Goal: Book appointment/travel/reservation

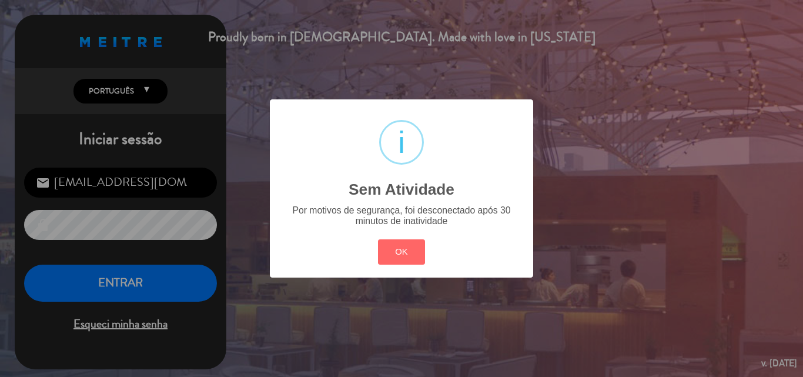
click at [125, 282] on div "? ! i Sem Atividade × Por motivos de segurança, foi desconectado após 30 minuto…" at bounding box center [401, 188] width 803 height 377
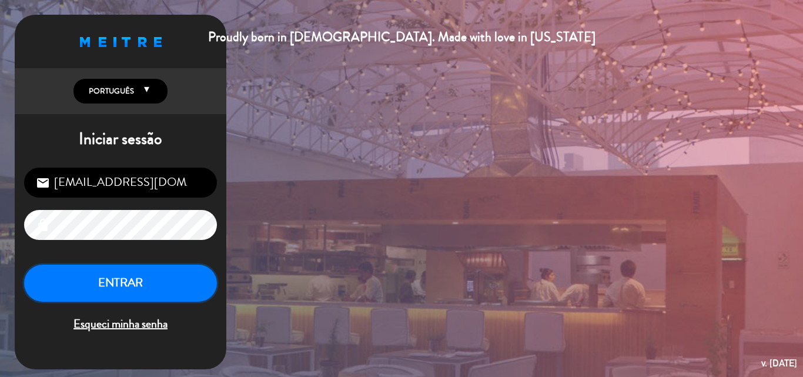
click at [125, 282] on button "ENTRAR" at bounding box center [120, 282] width 193 height 37
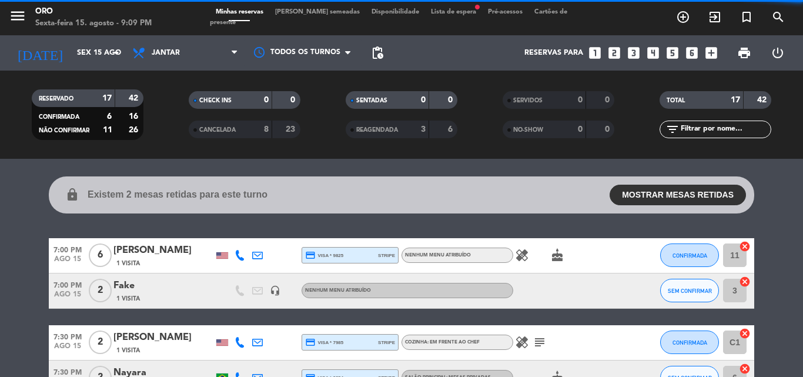
click at [614, 53] on icon "looks_two" at bounding box center [613, 52] width 15 height 15
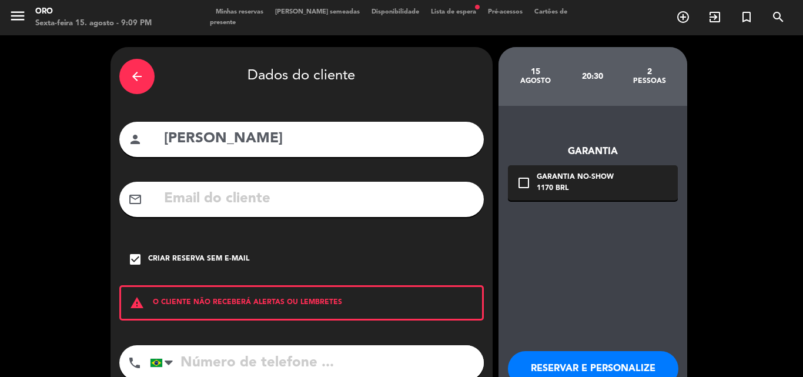
click at [133, 70] on icon "arrow_back" at bounding box center [137, 76] width 14 height 14
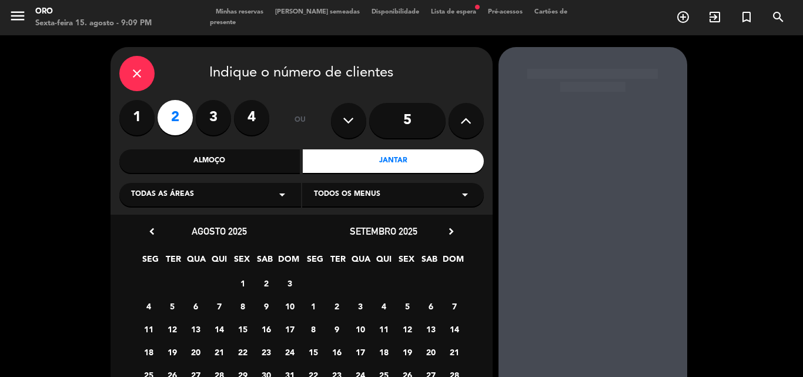
click at [133, 72] on icon "close" at bounding box center [137, 73] width 14 height 14
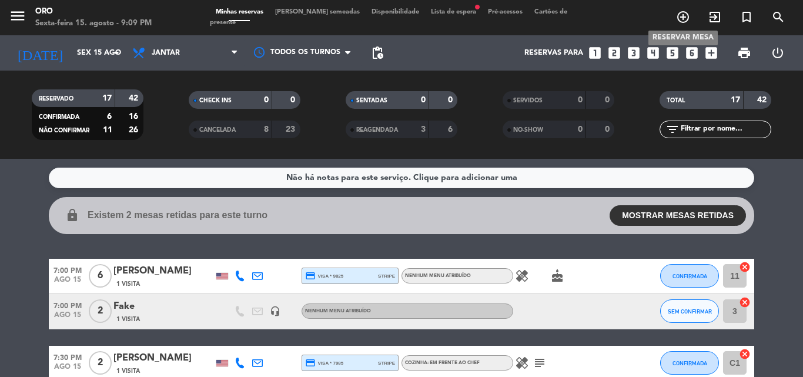
click at [679, 16] on icon "add_circle_outline" at bounding box center [683, 17] width 14 height 14
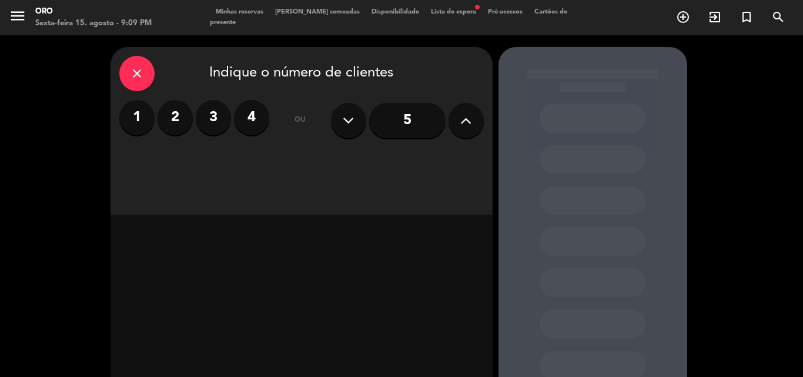
click at [173, 116] on label "2" at bounding box center [174, 117] width 35 height 35
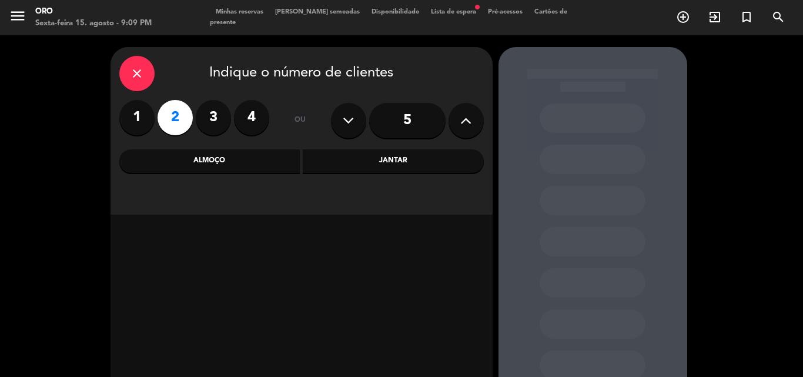
drag, startPoint x: 387, startPoint y: 160, endPoint x: 355, endPoint y: 171, distance: 34.2
click at [385, 160] on div "Jantar" at bounding box center [393, 161] width 181 height 24
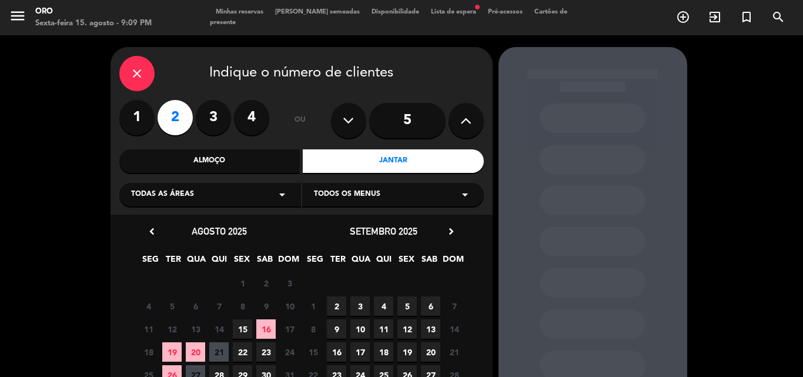
click at [246, 327] on span "15" at bounding box center [242, 328] width 19 height 19
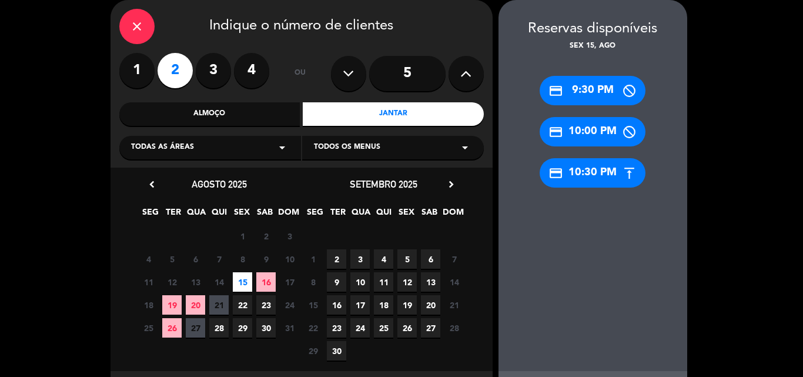
click at [592, 128] on div "credit_card 10:00 PM" at bounding box center [592, 131] width 106 height 29
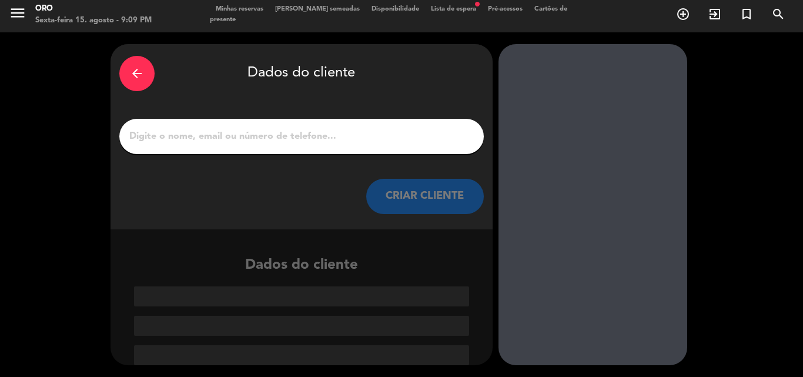
click at [149, 135] on input "1" at bounding box center [301, 136] width 347 height 16
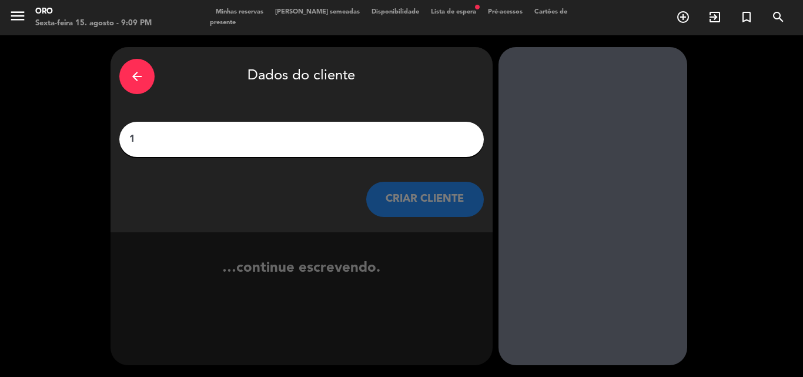
scroll to position [0, 0]
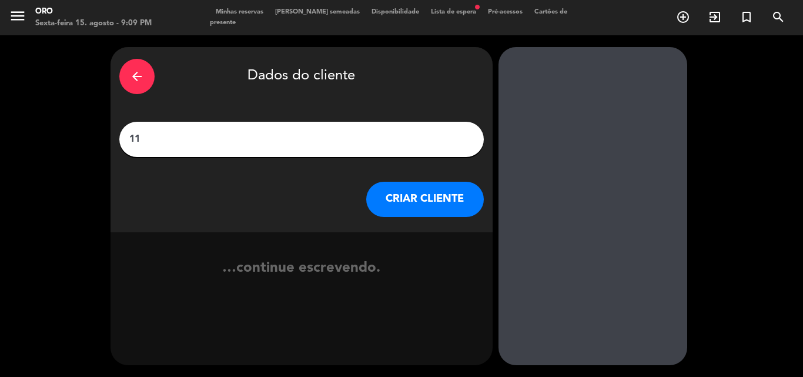
type input "1"
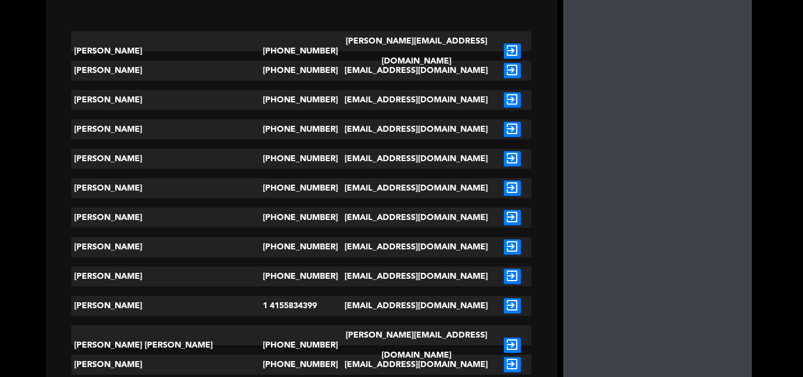
scroll to position [59, 0]
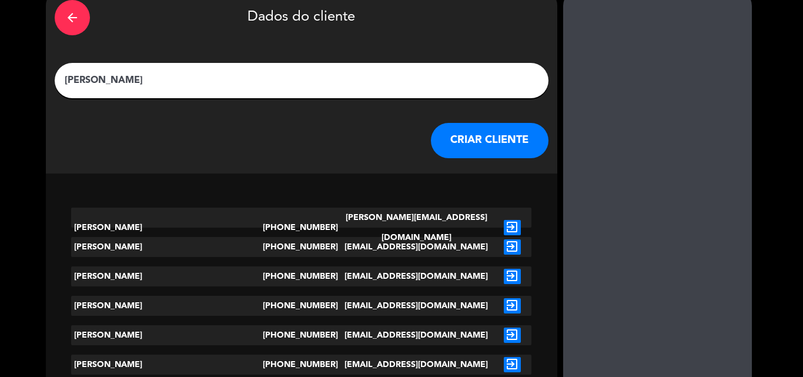
type input "[PERSON_NAME]"
click at [431, 140] on button "CRIAR CLIENTE" at bounding box center [490, 140] width 118 height 35
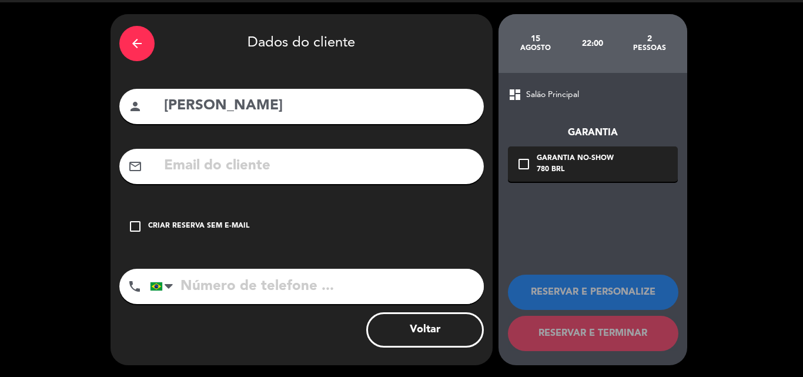
click at [136, 226] on icon "check_box_outline_blank" at bounding box center [135, 226] width 14 height 14
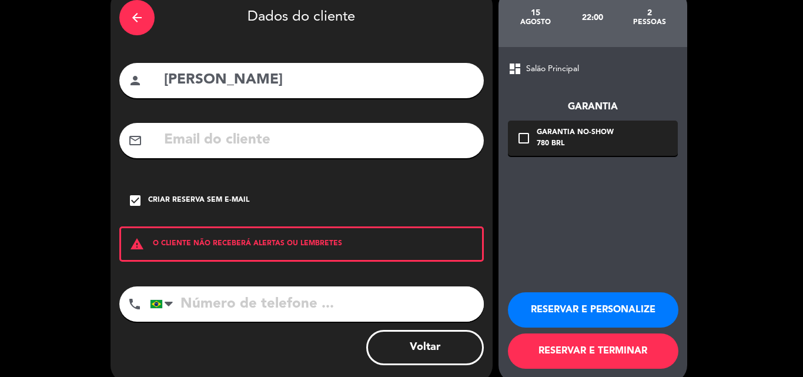
click at [205, 306] on input "tel" at bounding box center [317, 303] width 334 height 35
type input "11954931036"
click at [540, 351] on button "RESERVAR E TERMINAR" at bounding box center [593, 350] width 170 height 35
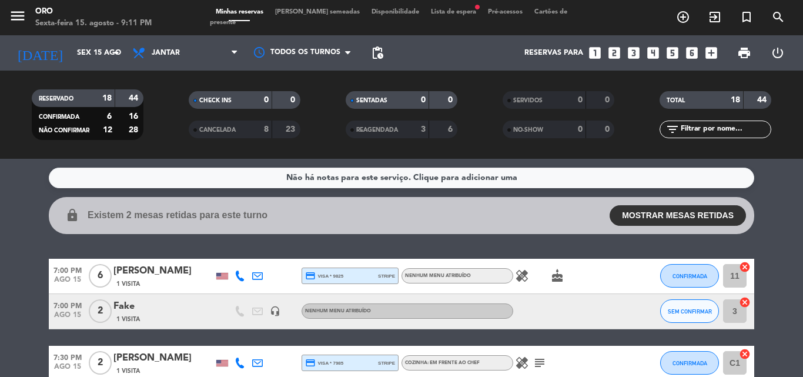
click at [425, 15] on span "Lista de espera fiber_manual_record" at bounding box center [453, 12] width 57 height 6
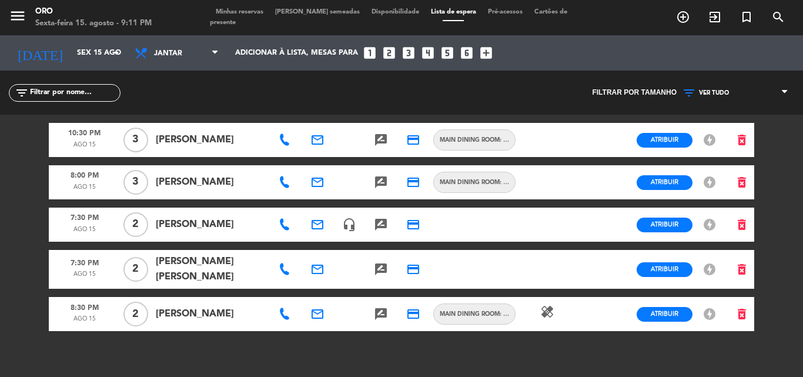
click at [286, 310] on icon at bounding box center [284, 314] width 12 height 12
click at [545, 308] on icon "healing" at bounding box center [547, 311] width 14 height 14
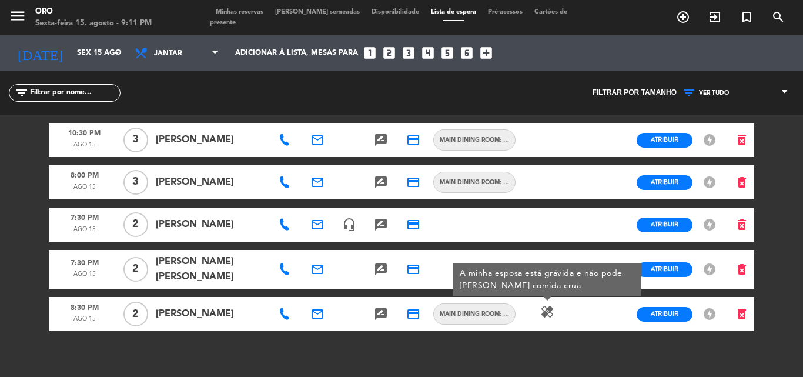
click at [243, 15] on span "Minhas reservas" at bounding box center [239, 12] width 59 height 6
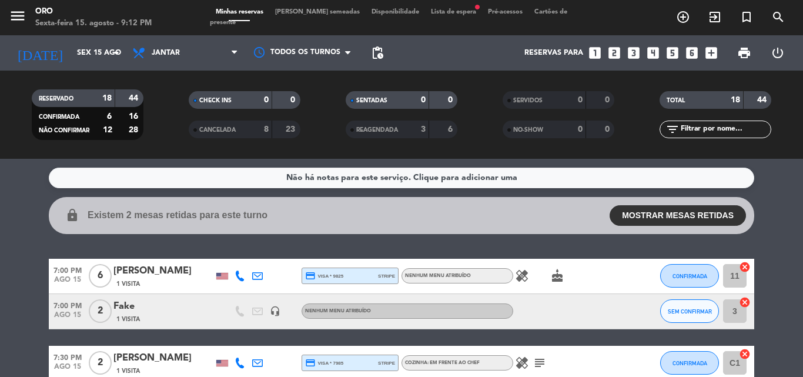
click at [425, 15] on span "Lista de espera fiber_manual_record" at bounding box center [453, 12] width 57 height 6
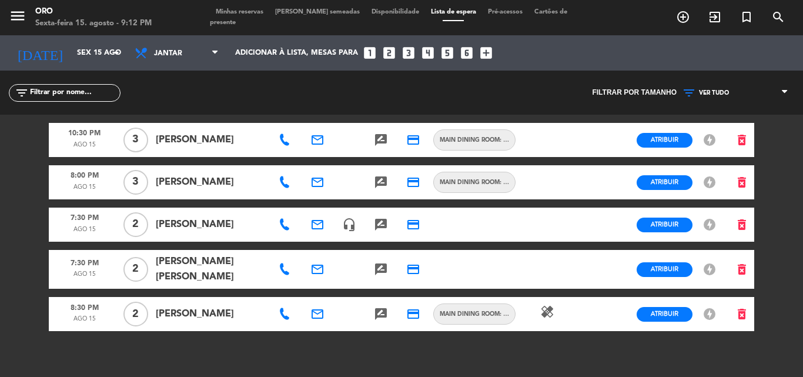
click at [287, 311] on icon at bounding box center [284, 314] width 12 height 12
click at [254, 15] on span "Minhas reservas" at bounding box center [239, 12] width 59 height 6
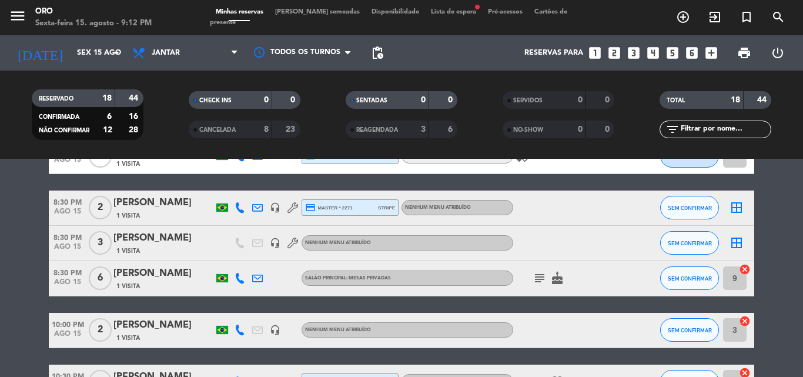
scroll to position [529, 0]
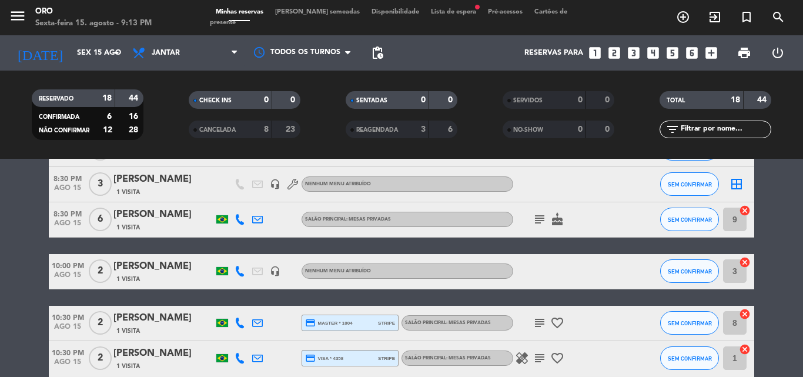
click at [239, 271] on icon at bounding box center [239, 271] width 11 height 11
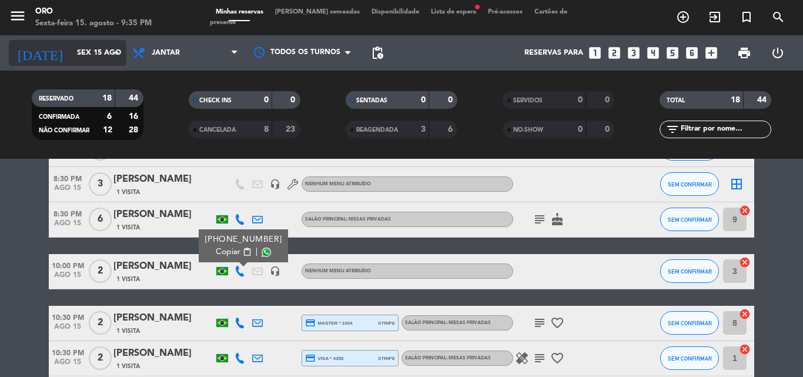
click at [118, 52] on icon "arrow_drop_down" at bounding box center [116, 53] width 14 height 14
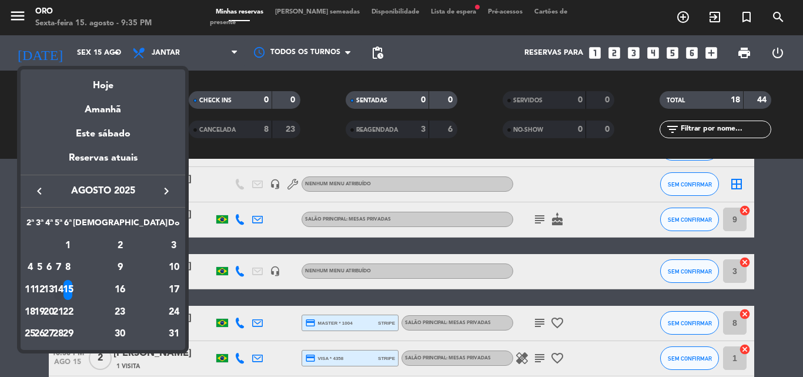
click at [63, 290] on div "14" at bounding box center [58, 290] width 9 height 20
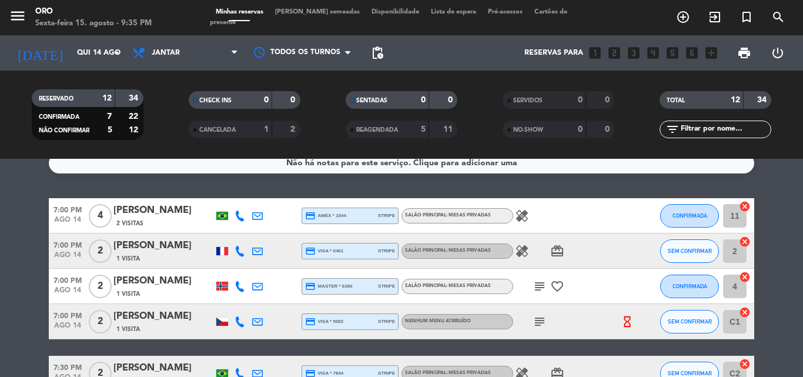
scroll to position [0, 0]
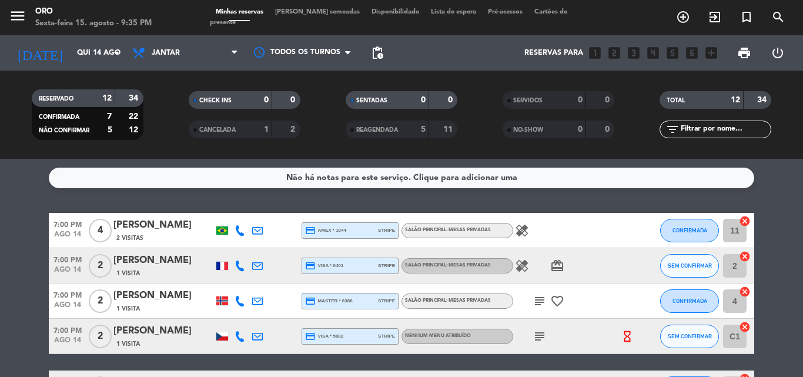
click at [556, 302] on icon "favorite_border" at bounding box center [557, 301] width 14 height 14
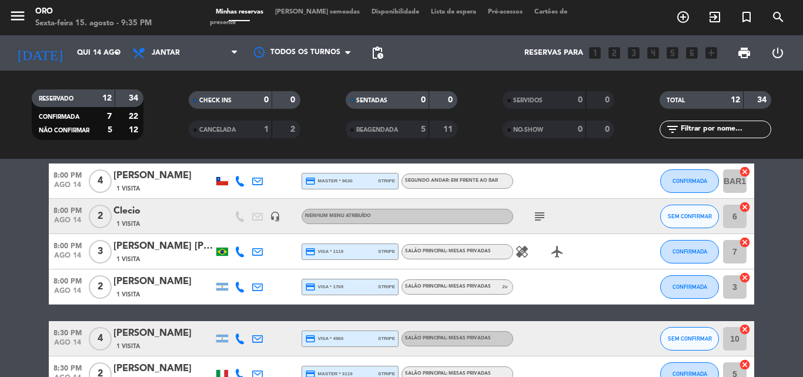
scroll to position [353, 0]
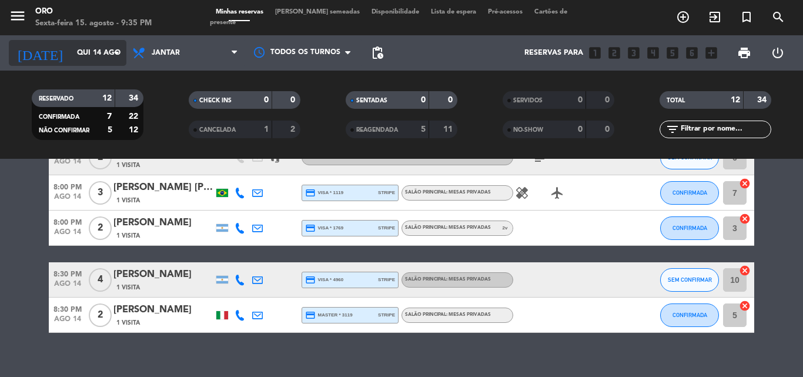
click at [116, 52] on icon "arrow_drop_down" at bounding box center [116, 53] width 14 height 14
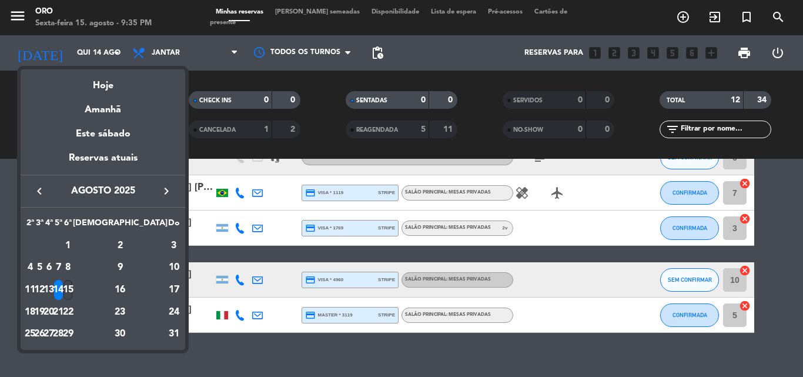
click at [72, 289] on div "15" at bounding box center [67, 290] width 9 height 20
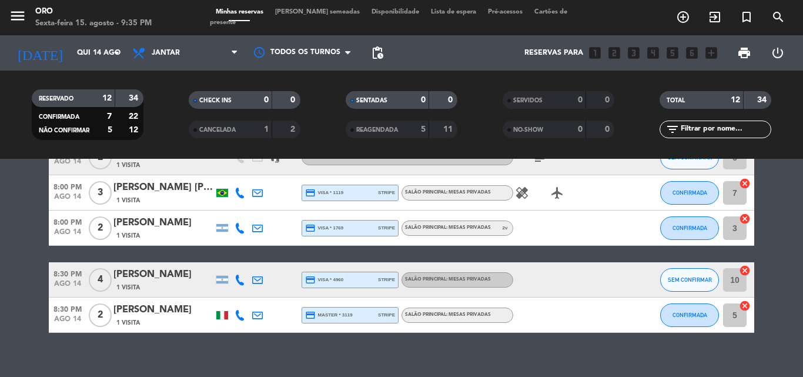
type input "Sex 15 ago"
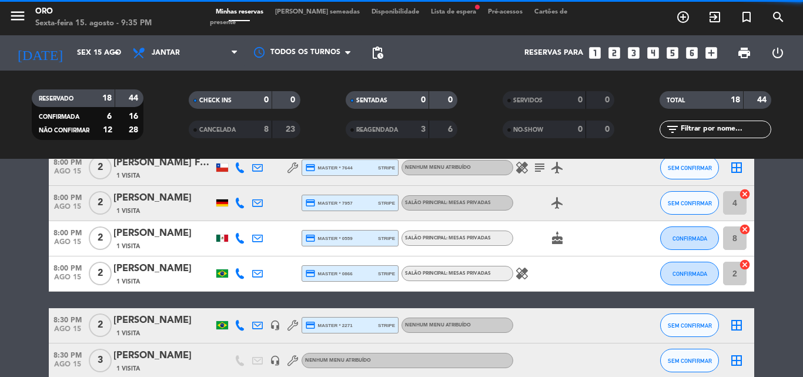
scroll to position [398, 0]
